Goal: Information Seeking & Learning: Learn about a topic

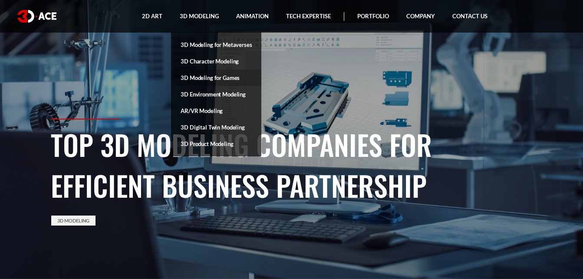
click at [211, 76] on link "3D Modeling for Games" at bounding box center [216, 77] width 90 height 16
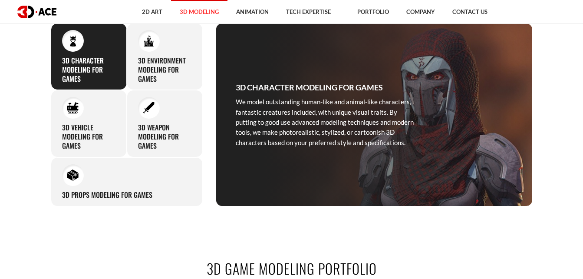
scroll to position [391, 0]
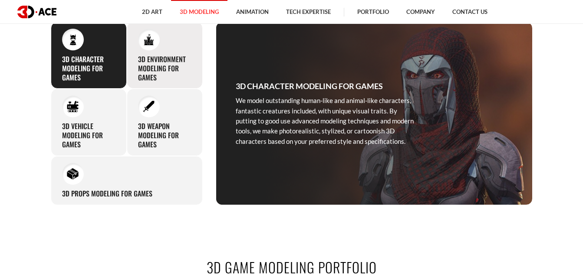
click at [163, 69] on h3 "3D Environment Modeling for Games" at bounding box center [164, 68] width 53 height 27
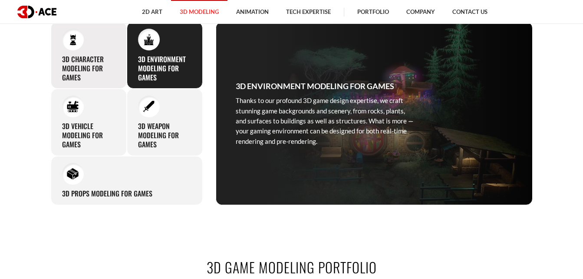
click at [105, 63] on h3 "3D Character Modeling for Games" at bounding box center [88, 68] width 53 height 27
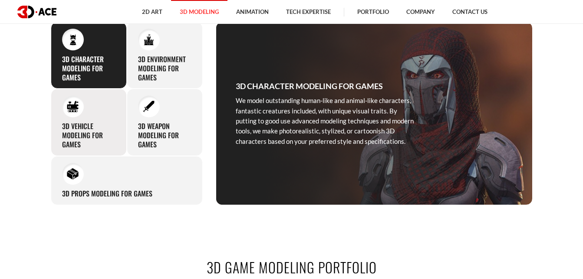
click at [102, 122] on h3 "3D Vehicle Modeling for Games" at bounding box center [88, 135] width 53 height 27
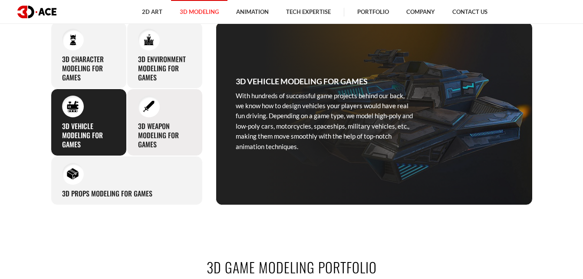
click at [151, 119] on div "3D Weapon Modeling for Games Our team of capable artists create a variety of st…" at bounding box center [165, 122] width 76 height 67
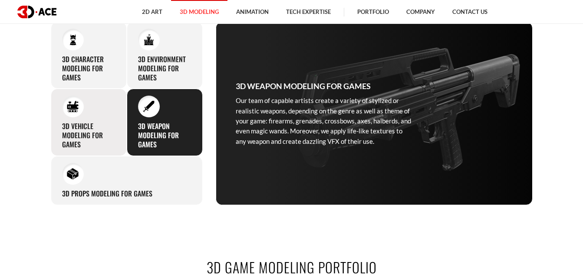
click at [95, 119] on div "3D Vehicle Modeling for Games With hundreds of successful game projects behind …" at bounding box center [89, 122] width 76 height 67
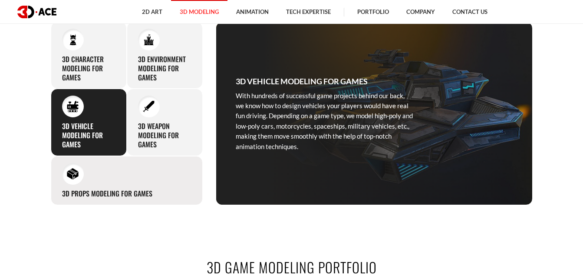
click at [98, 180] on div "3D Props Modeling for Games While modeling game environments, we pay special at…" at bounding box center [127, 180] width 152 height 49
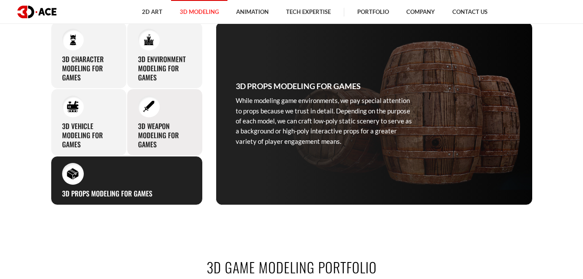
click at [168, 129] on h3 "3D Weapon Modeling for Games" at bounding box center [164, 135] width 53 height 27
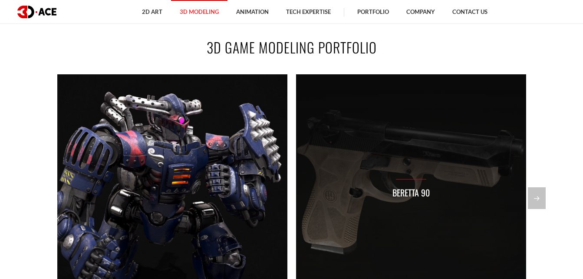
scroll to position [608, 0]
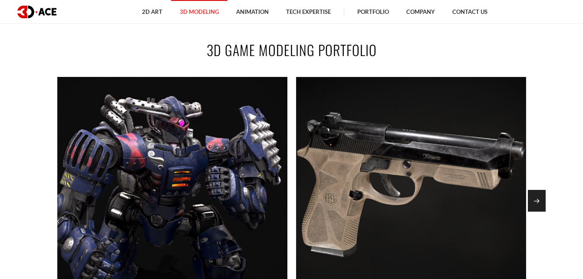
click at [542, 202] on div "Next slide" at bounding box center [537, 201] width 18 height 22
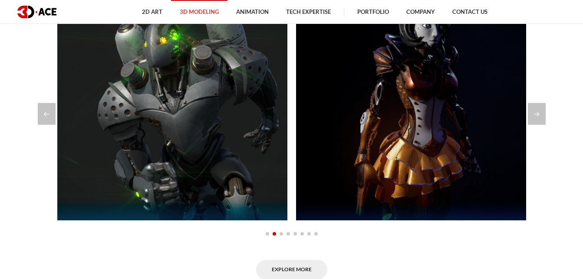
scroll to position [651, 0]
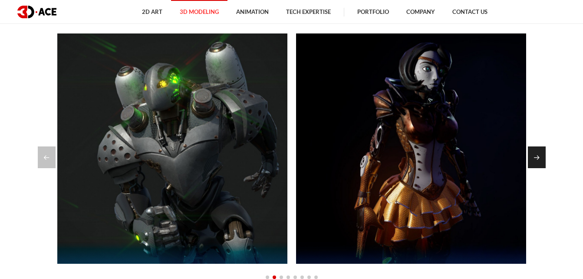
click at [543, 159] on div "Next slide" at bounding box center [537, 157] width 18 height 22
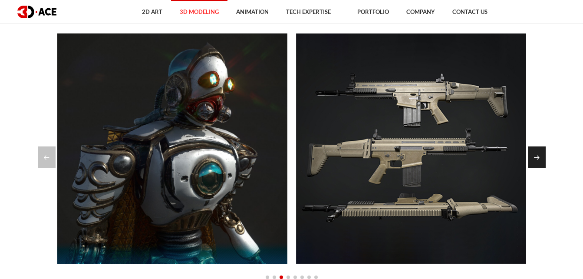
click at [543, 159] on div "Next slide" at bounding box center [537, 157] width 18 height 22
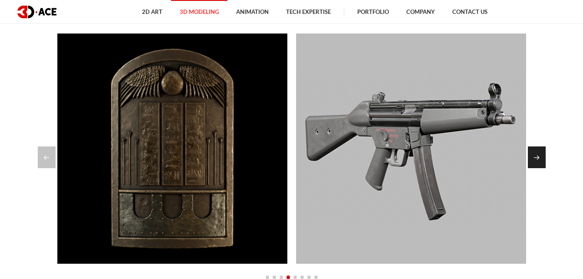
click at [543, 159] on div "Next slide" at bounding box center [537, 157] width 18 height 22
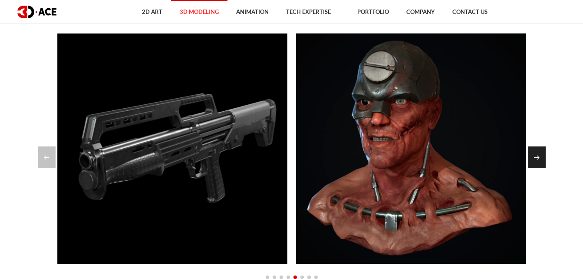
click at [543, 159] on div "Next slide" at bounding box center [537, 157] width 18 height 22
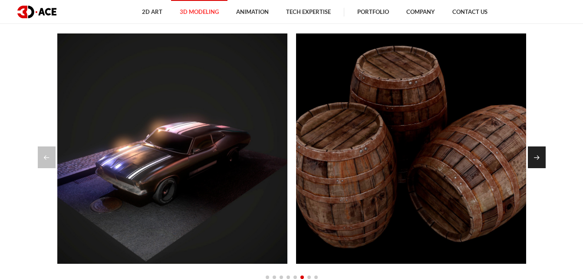
click at [543, 159] on div "Next slide" at bounding box center [537, 157] width 18 height 22
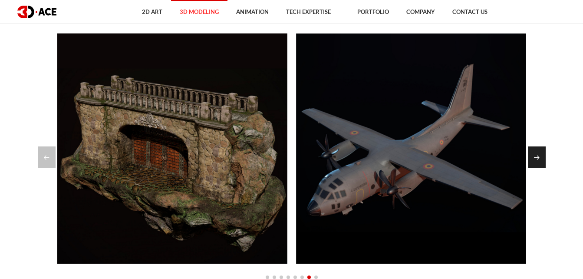
click at [543, 159] on div "Next slide" at bounding box center [537, 157] width 18 height 22
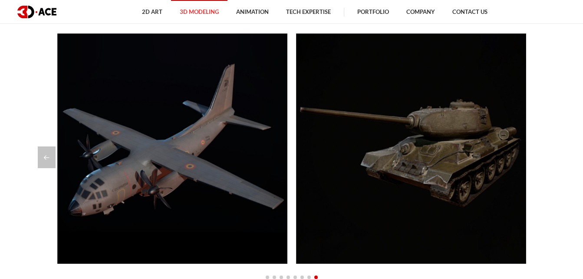
click at [543, 159] on div at bounding box center [292, 157] width 508 height 22
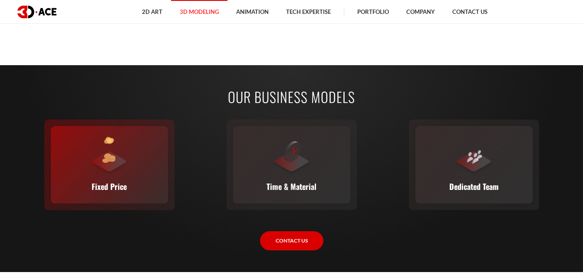
scroll to position [1172, 0]
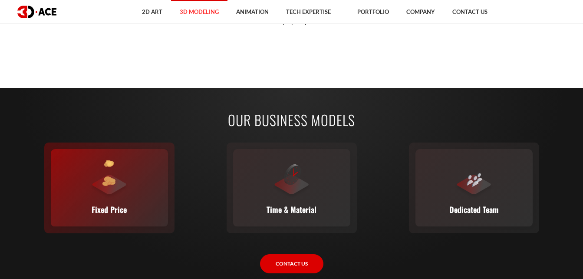
click at [134, 165] on div "Fixed Price You set the budget, we stick to it. The full scope, requirements, t…" at bounding box center [109, 187] width 117 height 77
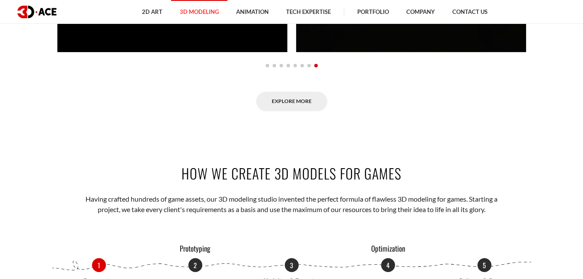
scroll to position [1042, 0]
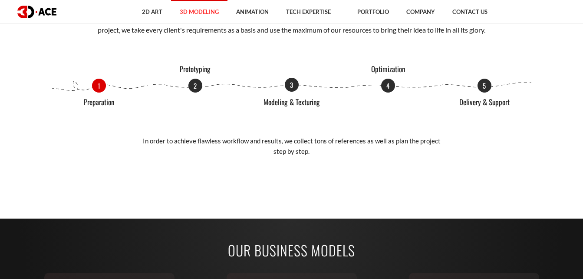
click at [289, 90] on p "3" at bounding box center [292, 85] width 14 height 14
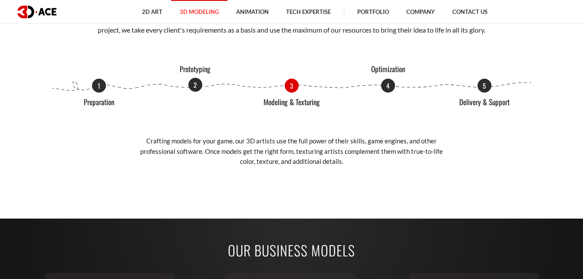
click at [190, 86] on p "2" at bounding box center [195, 85] width 14 height 14
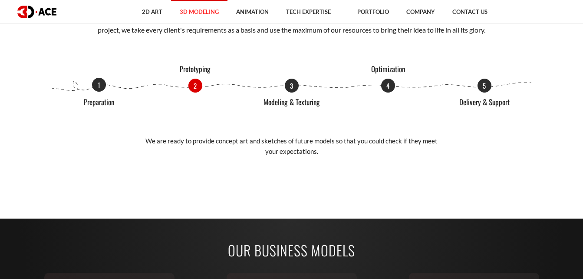
click at [102, 85] on p "1" at bounding box center [99, 85] width 14 height 14
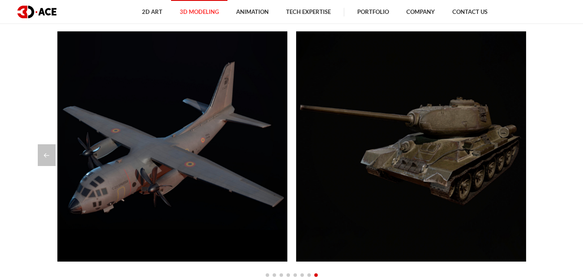
scroll to position [781, 0]
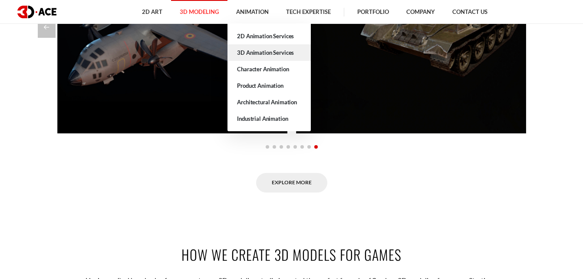
click at [253, 49] on link "3D Animation Services" at bounding box center [269, 52] width 83 height 16
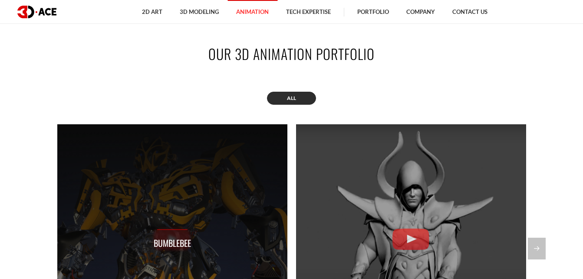
scroll to position [738, 0]
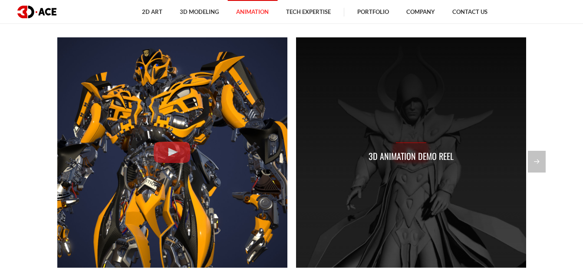
click at [418, 152] on p "3D Animation Demo Reel" at bounding box center [411, 155] width 85 height 13
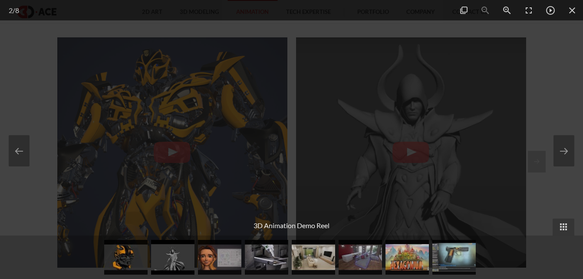
click at [543, 197] on div at bounding box center [291, 139] width 583 height 279
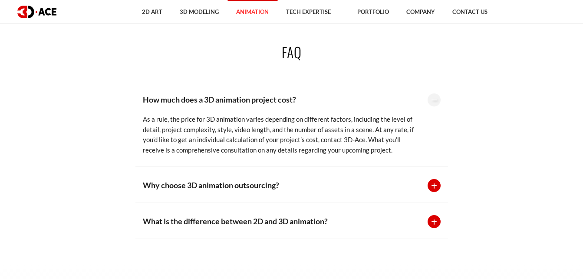
scroll to position [1780, 0]
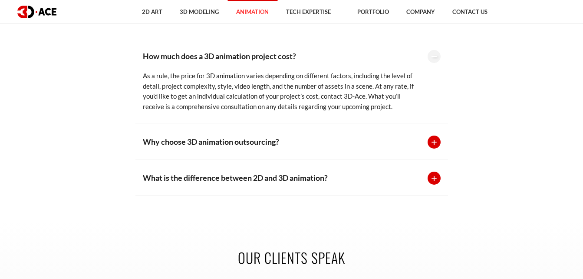
click at [438, 141] on div at bounding box center [434, 141] width 13 height 13
